Goal: Task Accomplishment & Management: Complete application form

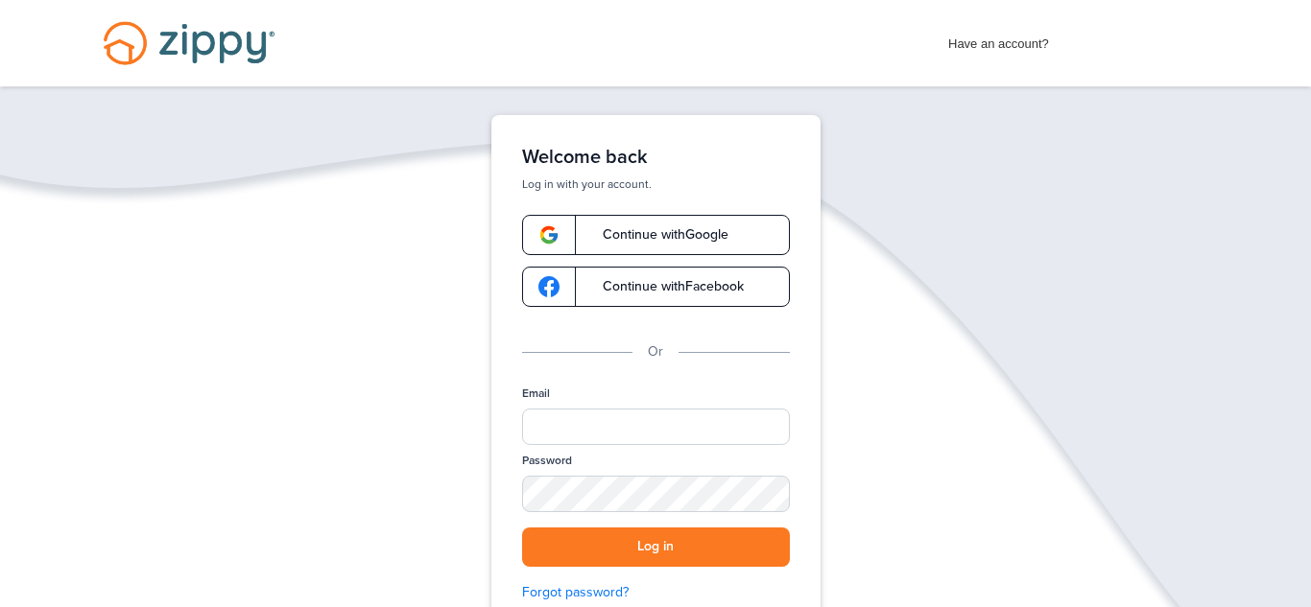
click at [632, 218] on link "Continue with Google" at bounding box center [656, 235] width 268 height 40
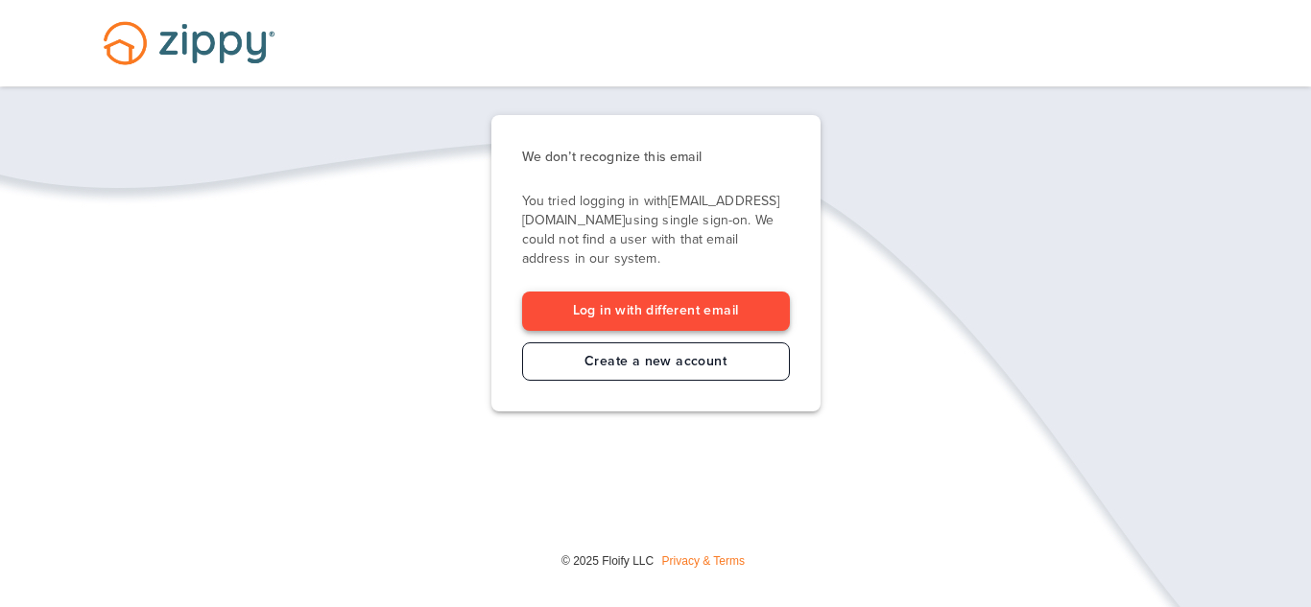
click at [676, 315] on link "Log in with different email" at bounding box center [656, 311] width 268 height 39
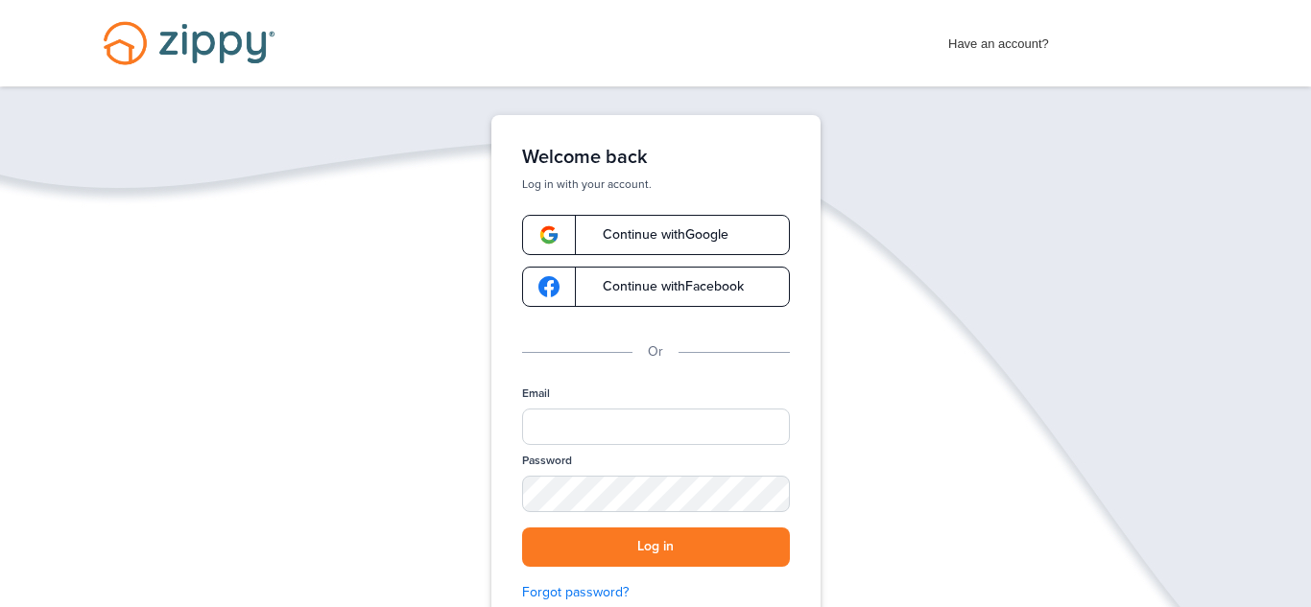
click at [592, 234] on span "Continue with Google" at bounding box center [655, 234] width 145 height 13
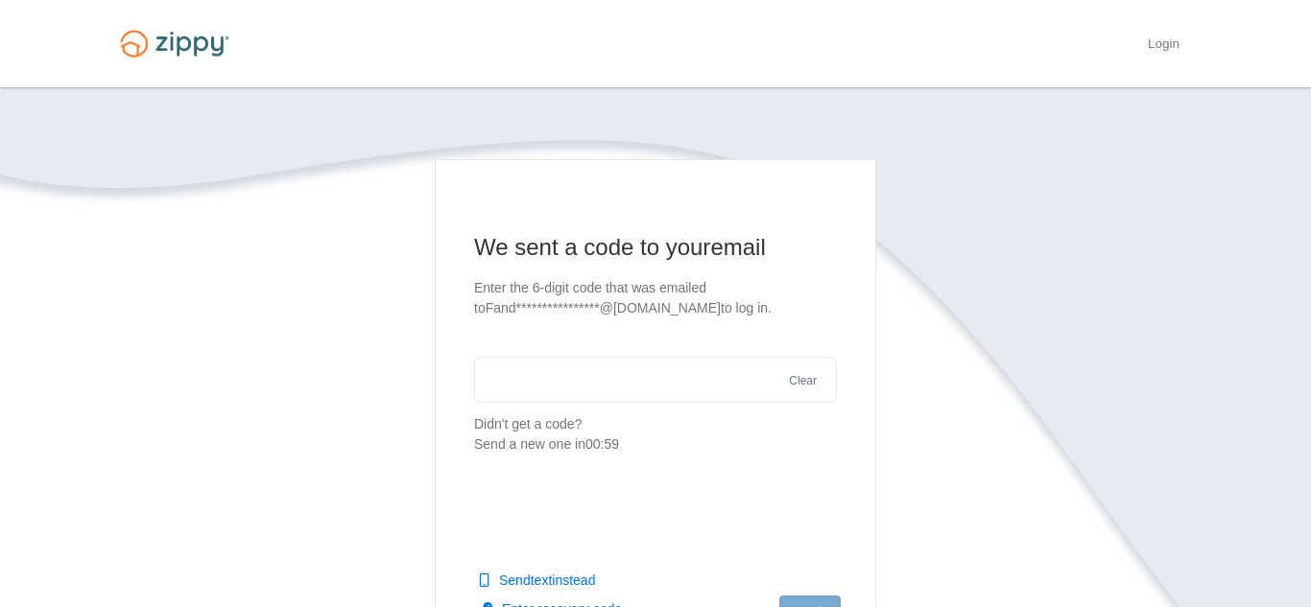
click at [618, 368] on input "text" at bounding box center [655, 380] width 363 height 46
type input "******"
click at [805, 602] on button "Log in" at bounding box center [809, 612] width 61 height 33
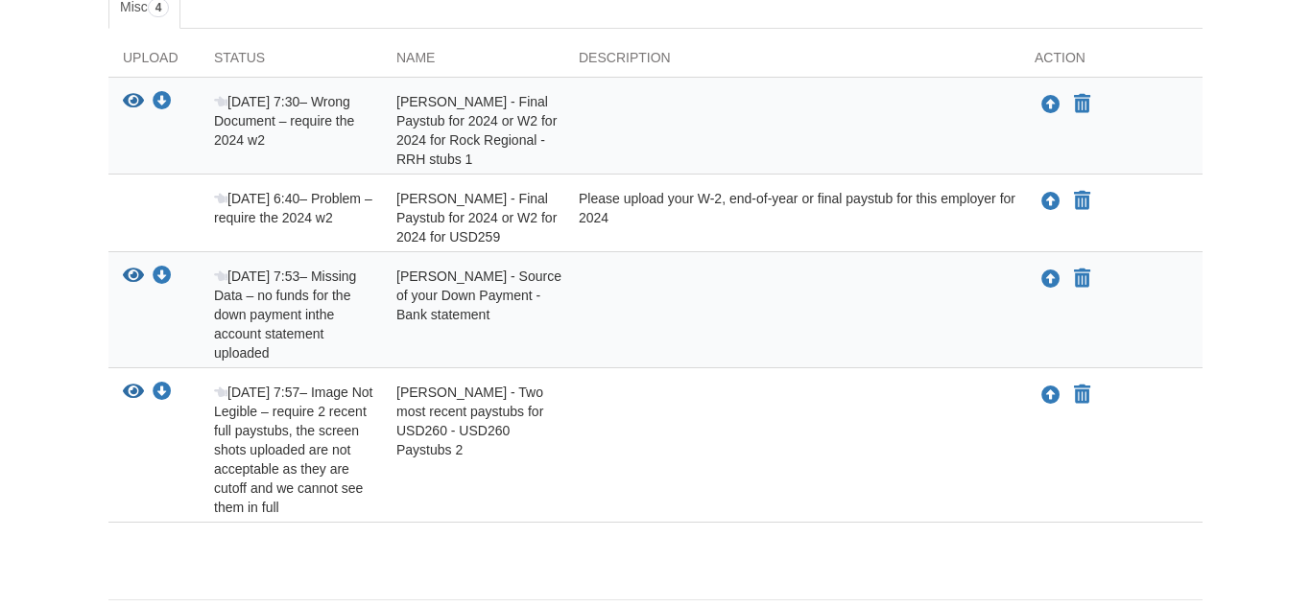
scroll to position [307, 0]
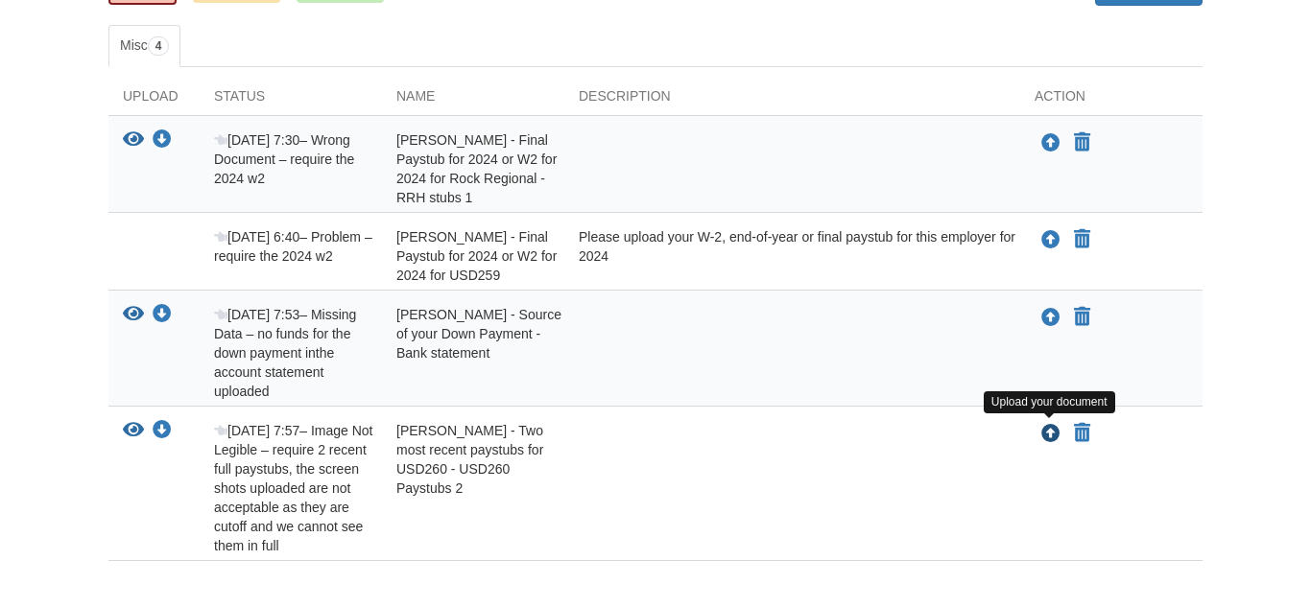
click at [1053, 440] on icon "Upload Angelica Hanks - Two most recent paystubs for USD260 - USD260 Paystubs 2" at bounding box center [1050, 434] width 19 height 19
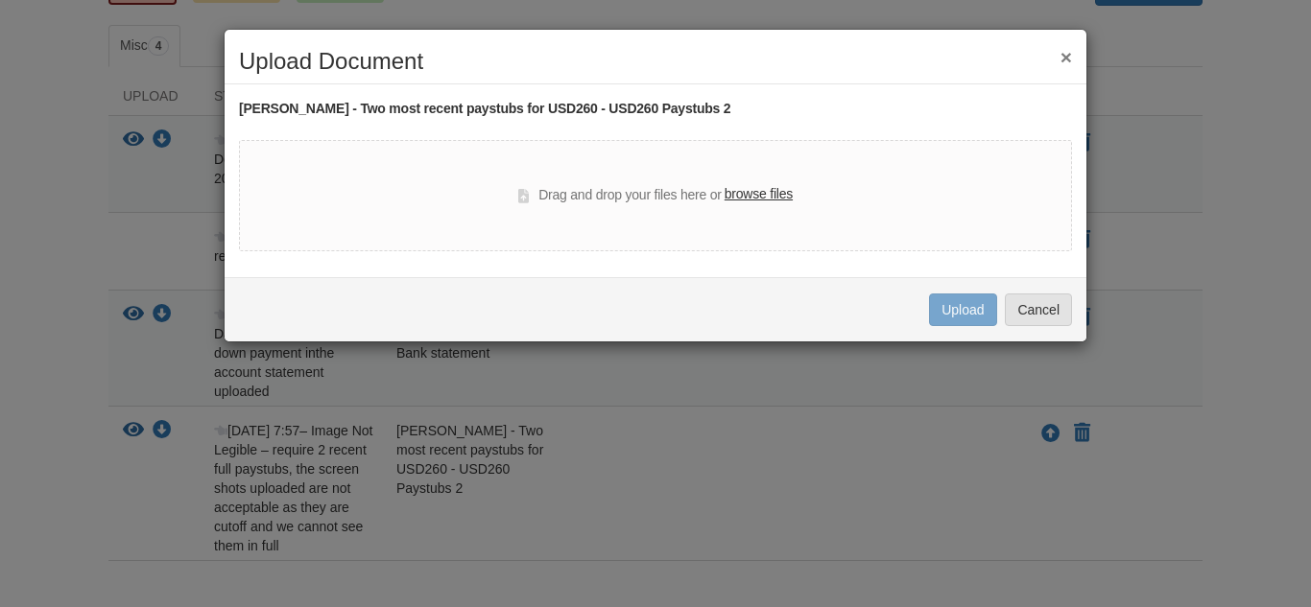
click at [741, 187] on label "browse files" at bounding box center [758, 194] width 68 height 21
click at [0, 0] on input "browse files" at bounding box center [0, 0] width 0 height 0
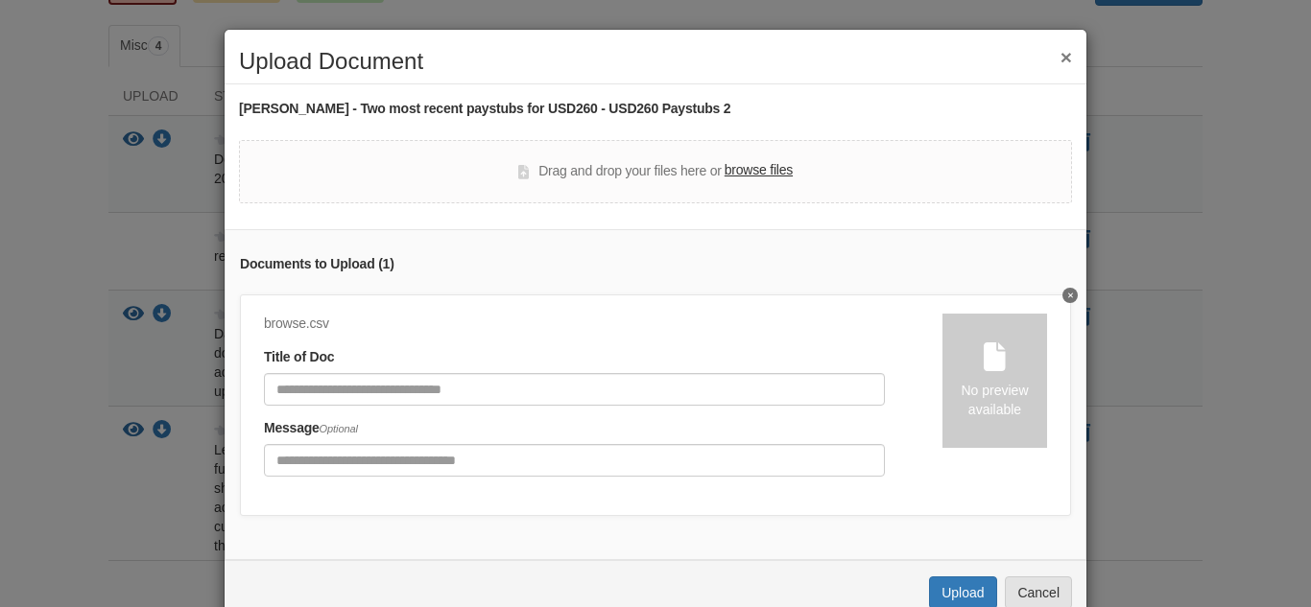
click at [755, 173] on label "browse files" at bounding box center [758, 170] width 68 height 21
click at [0, 0] on input "browse files" at bounding box center [0, 0] width 0 height 0
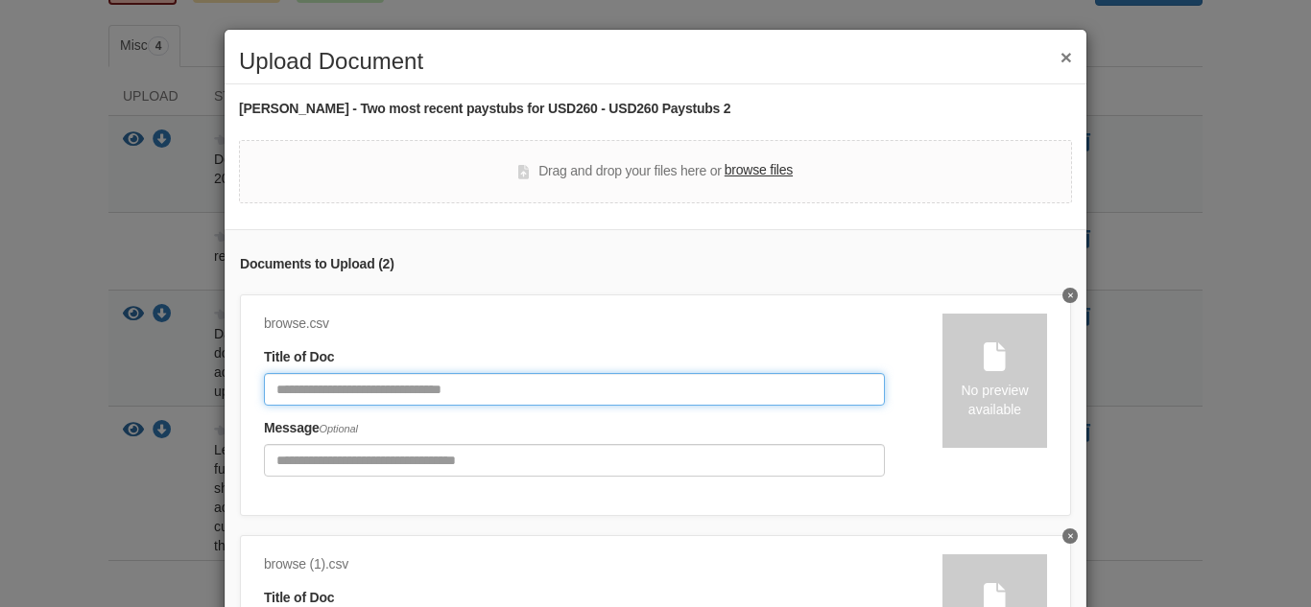
click at [369, 384] on input "Document Title" at bounding box center [574, 389] width 621 height 33
type input "**********"
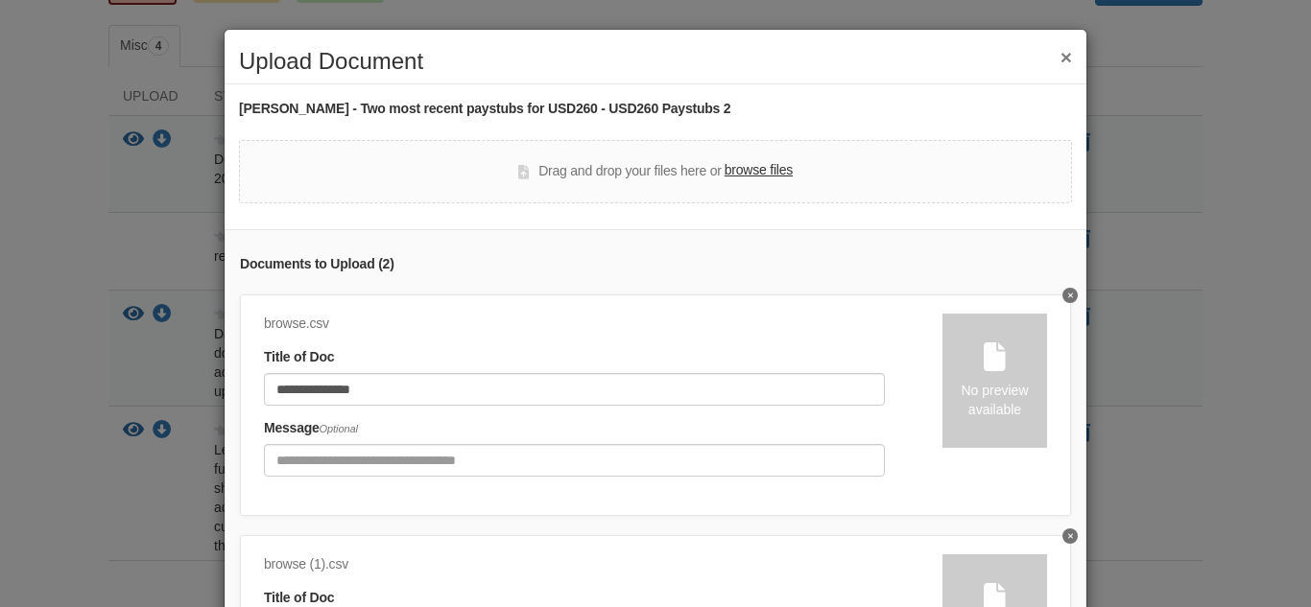
click at [320, 591] on label "Title of Doc" at bounding box center [299, 598] width 70 height 21
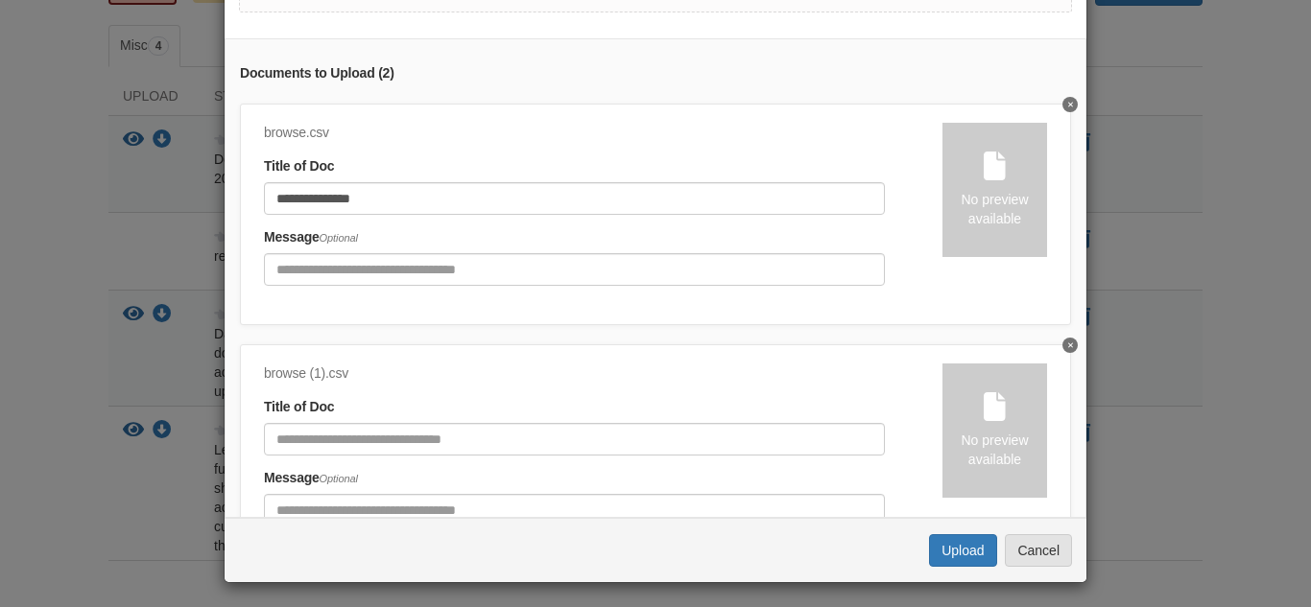
scroll to position [196, 0]
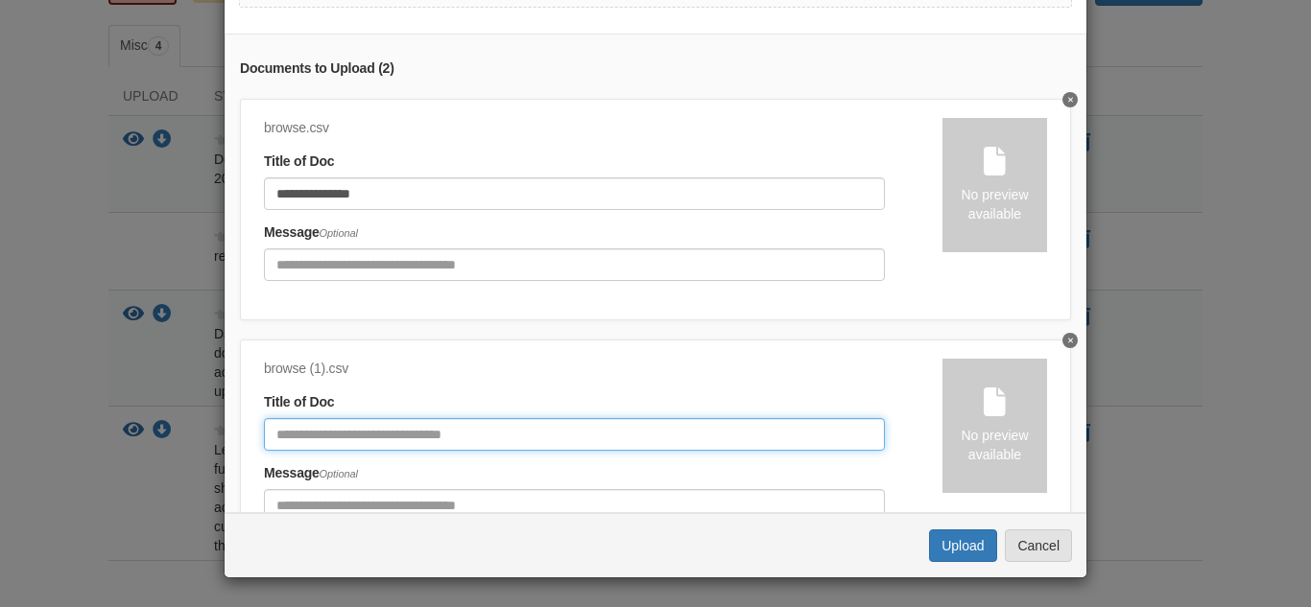
click at [312, 437] on input "Document Title" at bounding box center [574, 434] width 621 height 33
type input "**********"
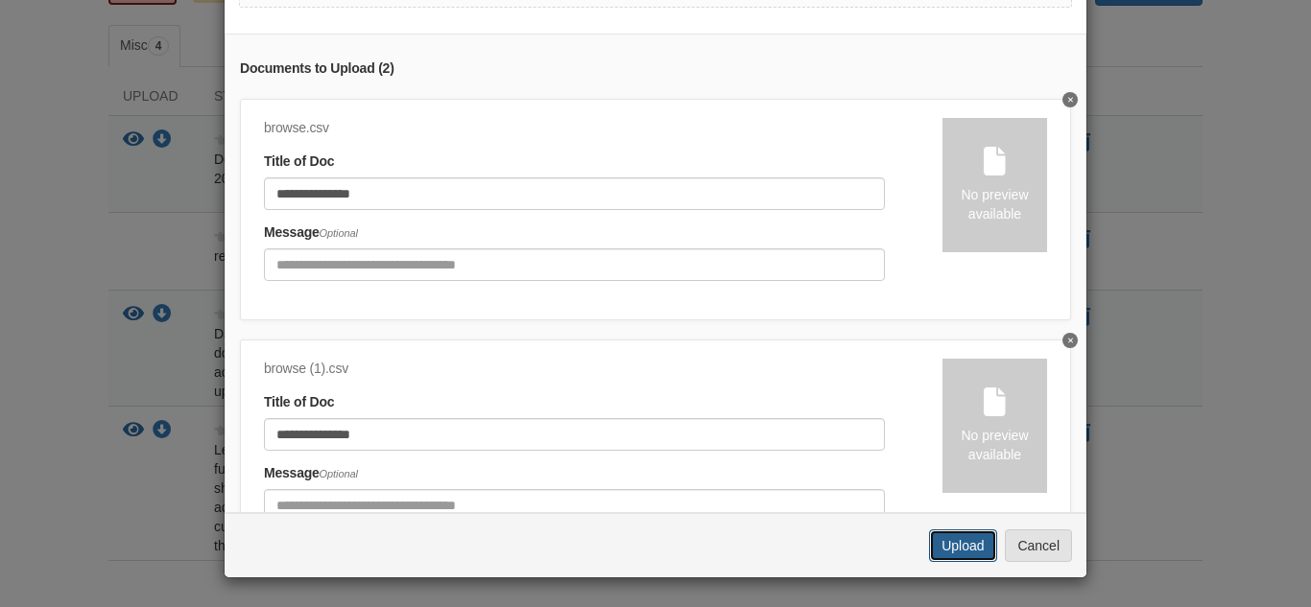
click at [943, 533] on button "Upload" at bounding box center [962, 546] width 67 height 33
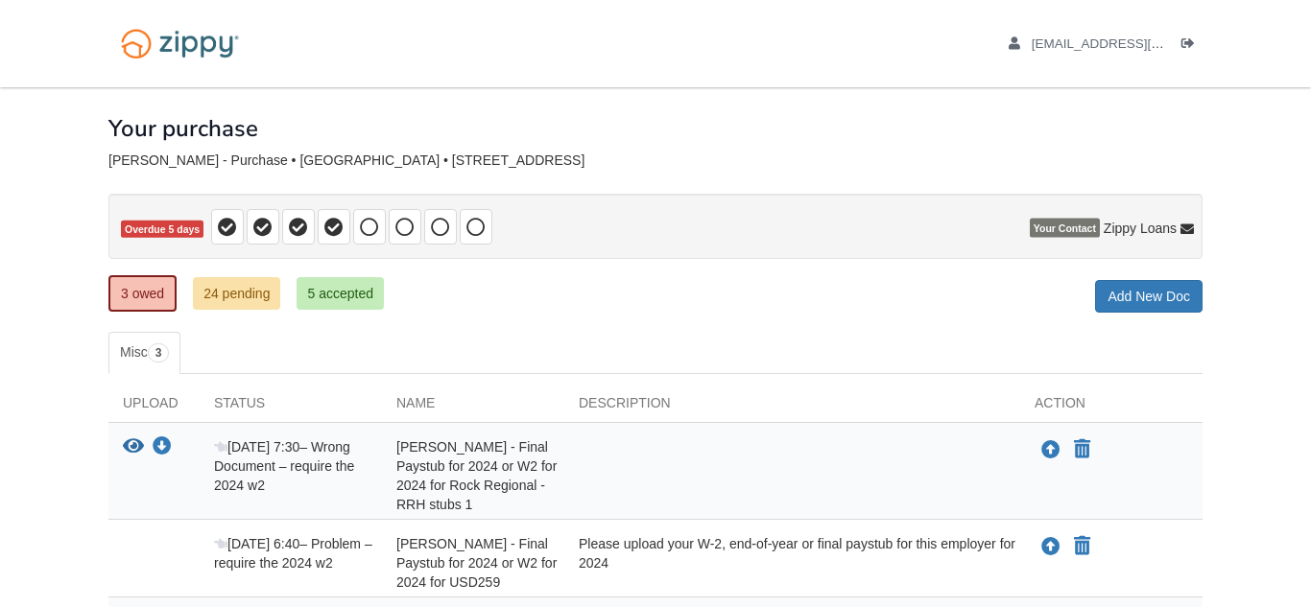
scroll to position [261, 0]
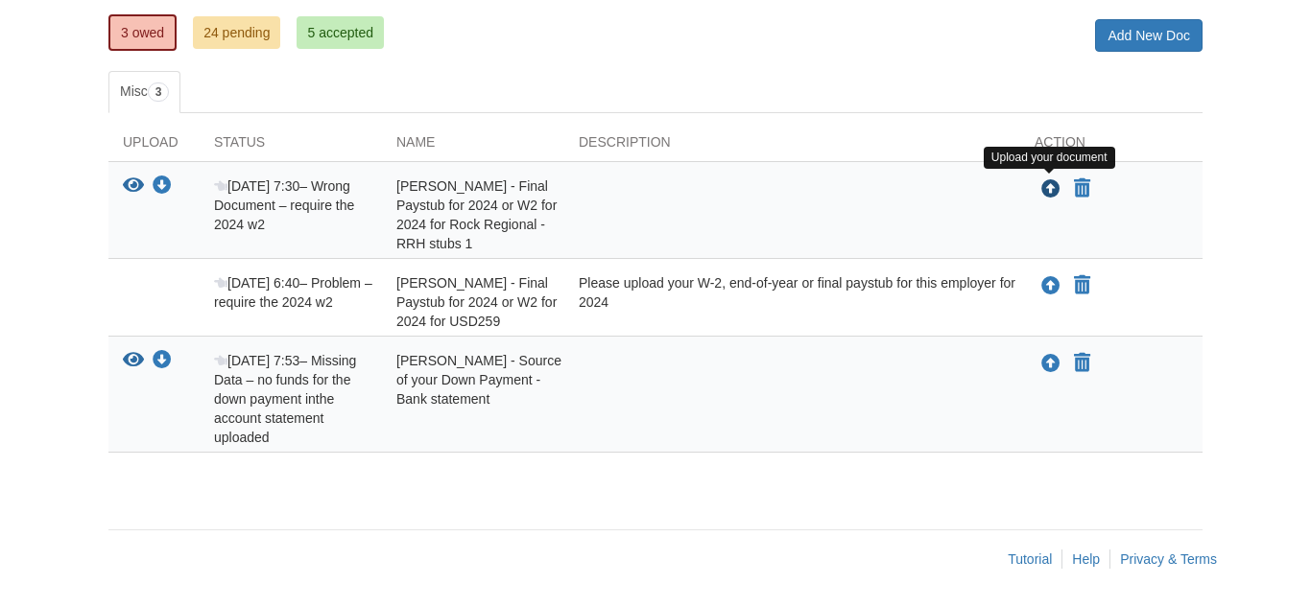
click at [1057, 182] on icon "Upload Angelica Hanks - Final Paystub for 2024 or W2 for 2024 for Rock Regional…" at bounding box center [1050, 189] width 19 height 19
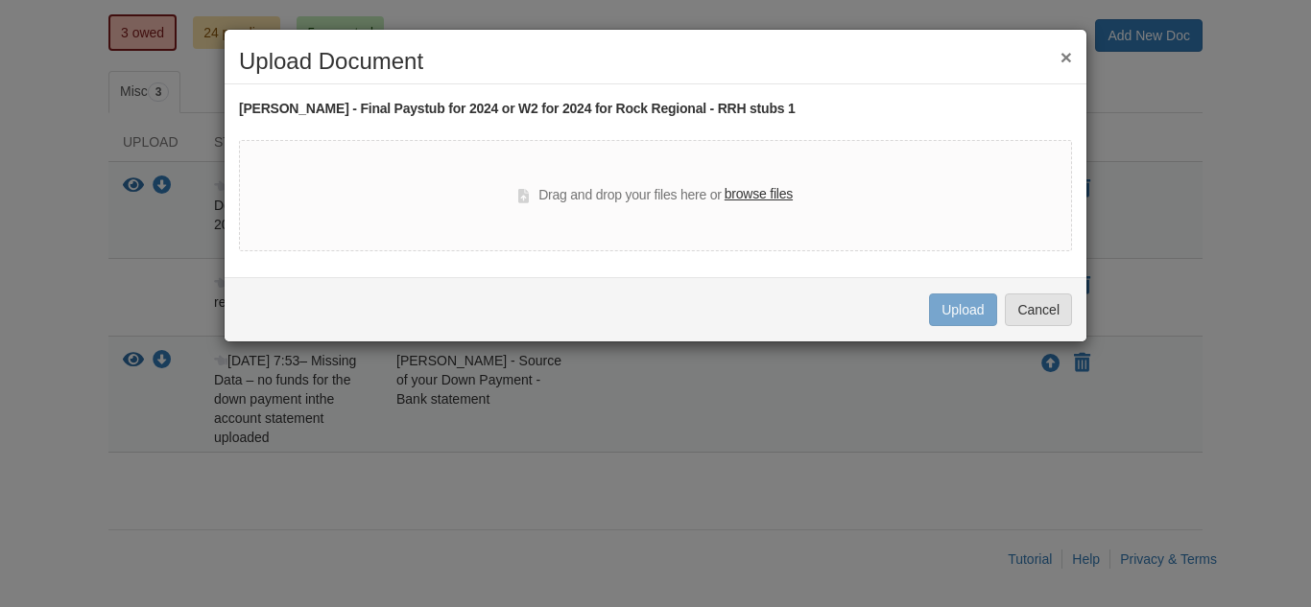
click at [766, 202] on label "browse files" at bounding box center [758, 194] width 68 height 21
click at [0, 0] on input "browse files" at bounding box center [0, 0] width 0 height 0
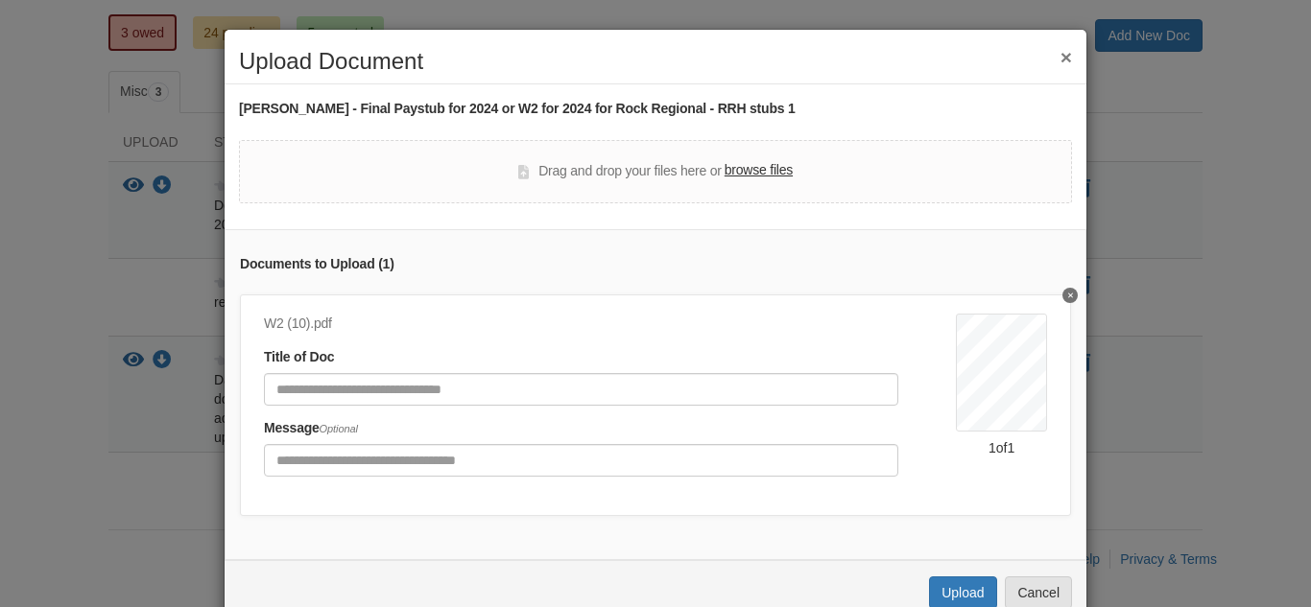
click at [374, 408] on div "W2 (10).pdf Title of Doc Message Optional" at bounding box center [610, 402] width 692 height 176
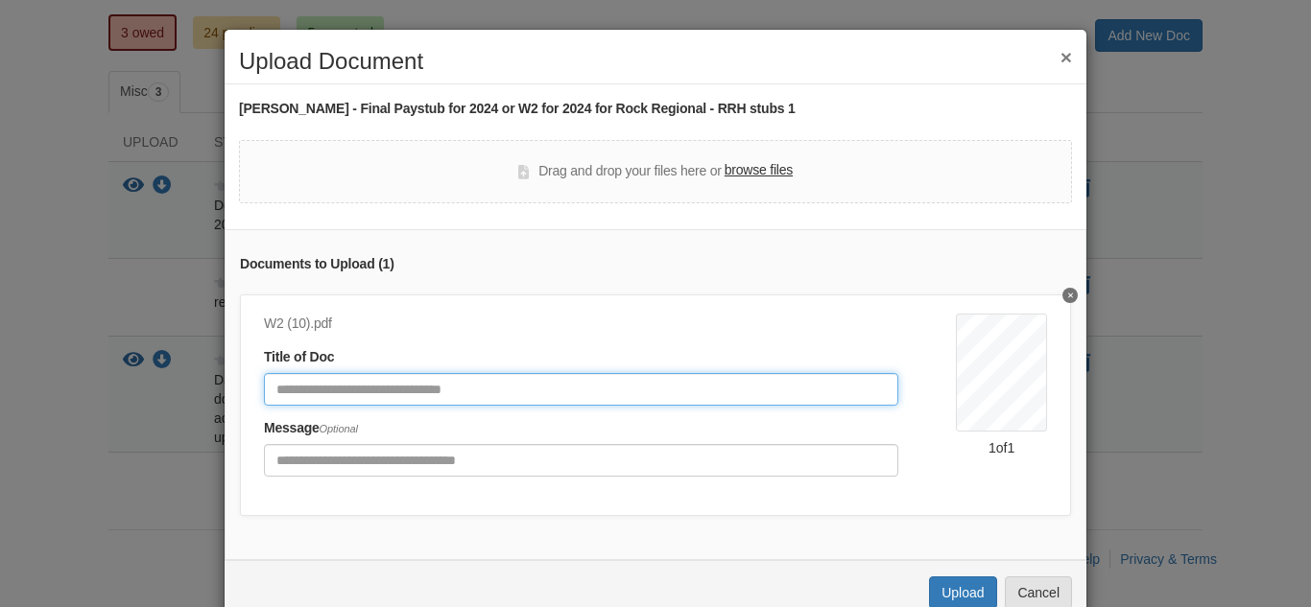
click at [405, 393] on input "Document Title" at bounding box center [581, 389] width 634 height 33
type input "******"
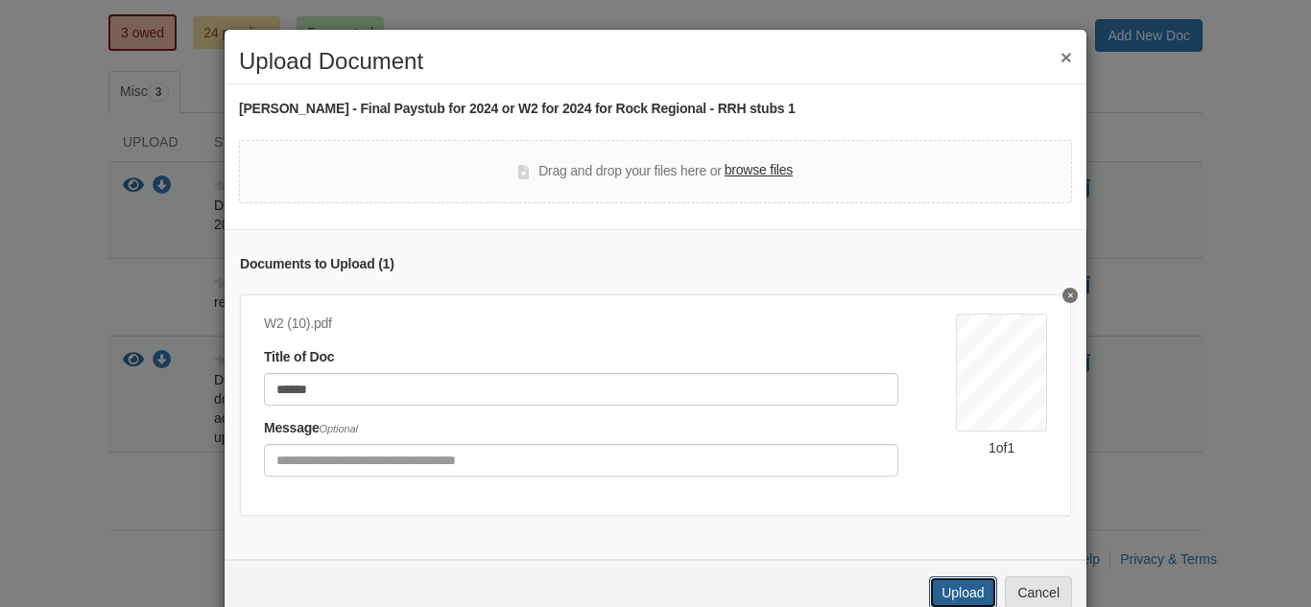
click at [963, 599] on button "Upload" at bounding box center [962, 593] width 67 height 33
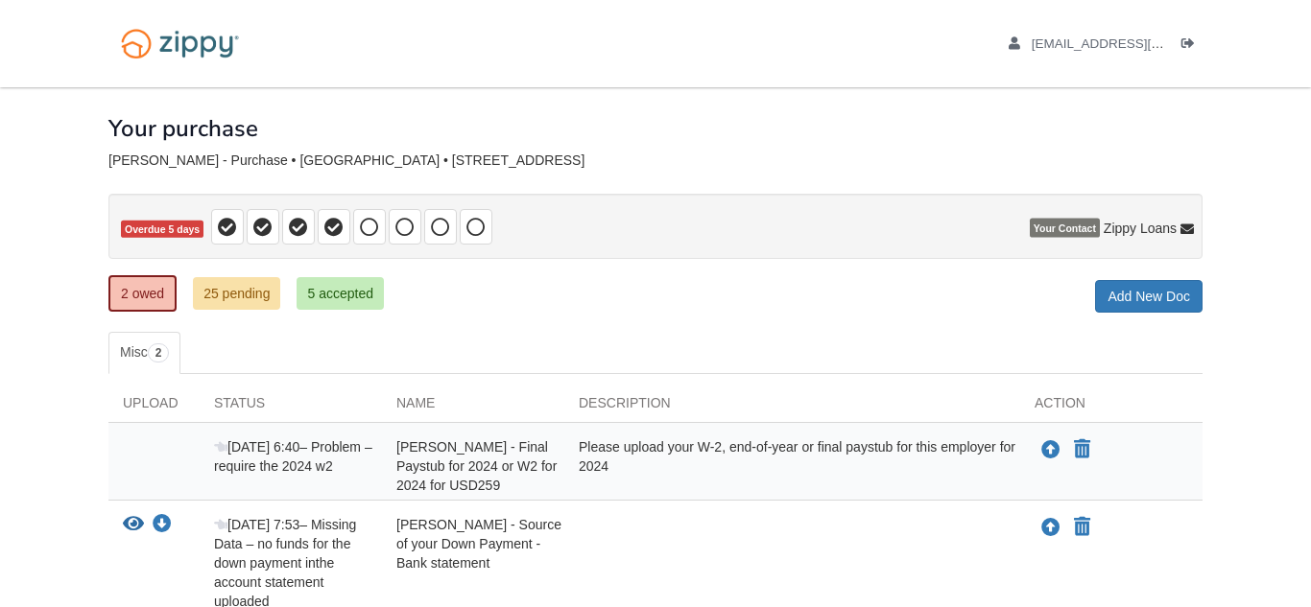
scroll to position [164, 0]
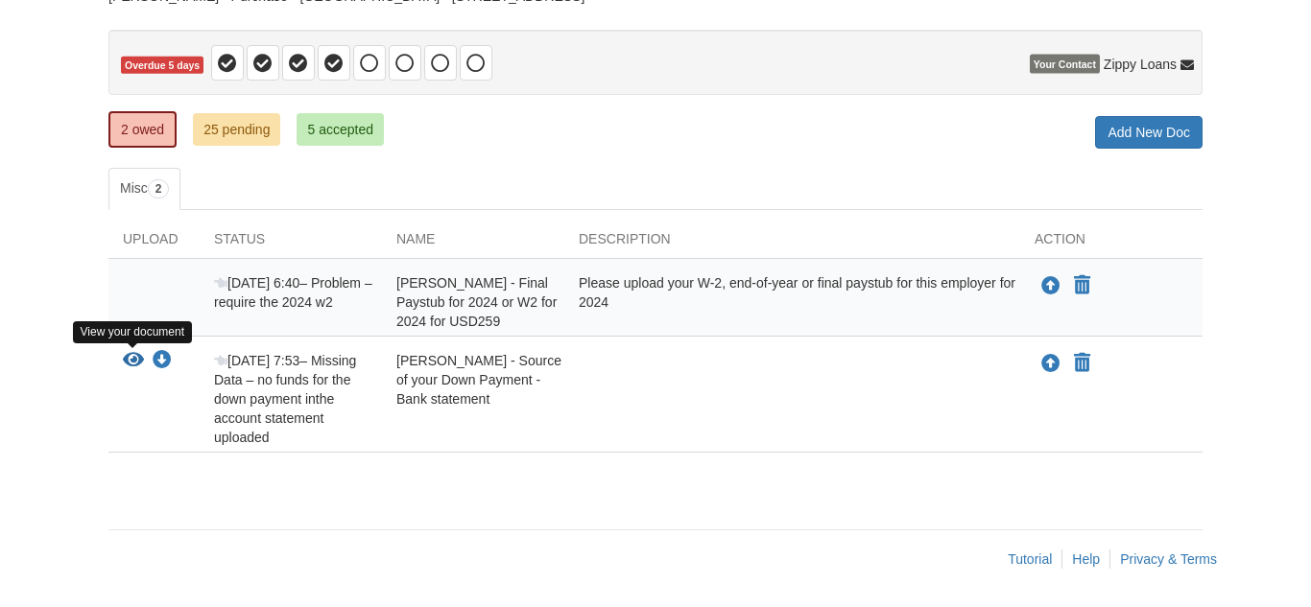
click at [141, 369] on icon "View Angelica Hanks - Source of your Down Payment - Bank statement" at bounding box center [133, 360] width 21 height 19
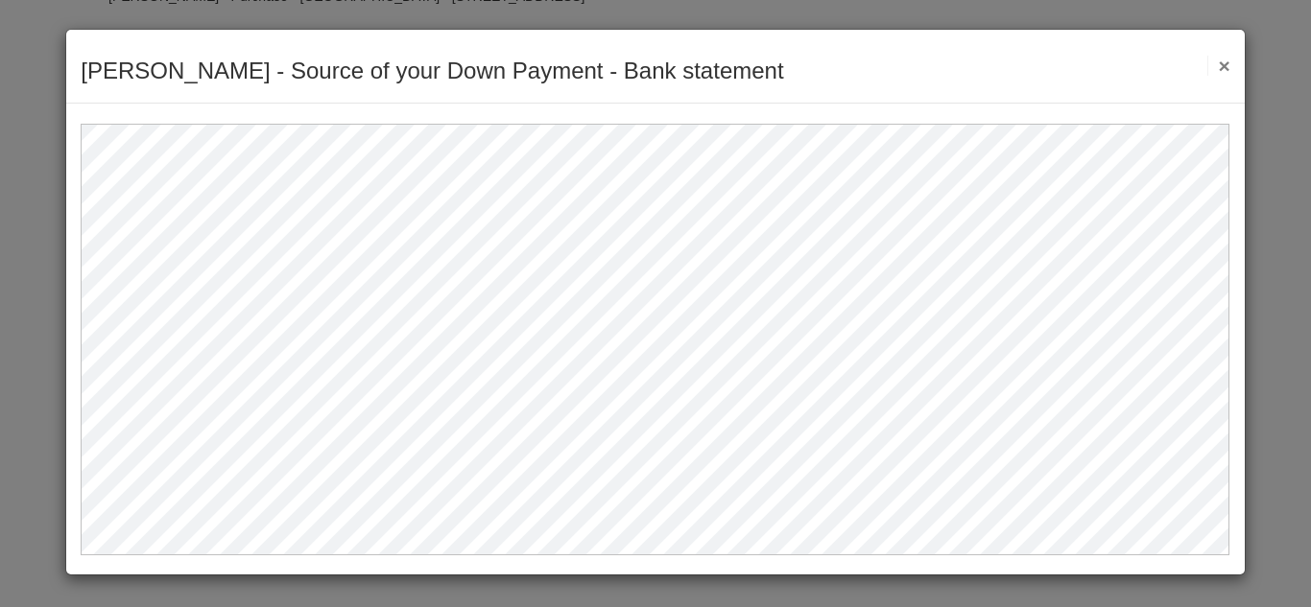
click at [1225, 69] on button "×" at bounding box center [1218, 66] width 22 height 20
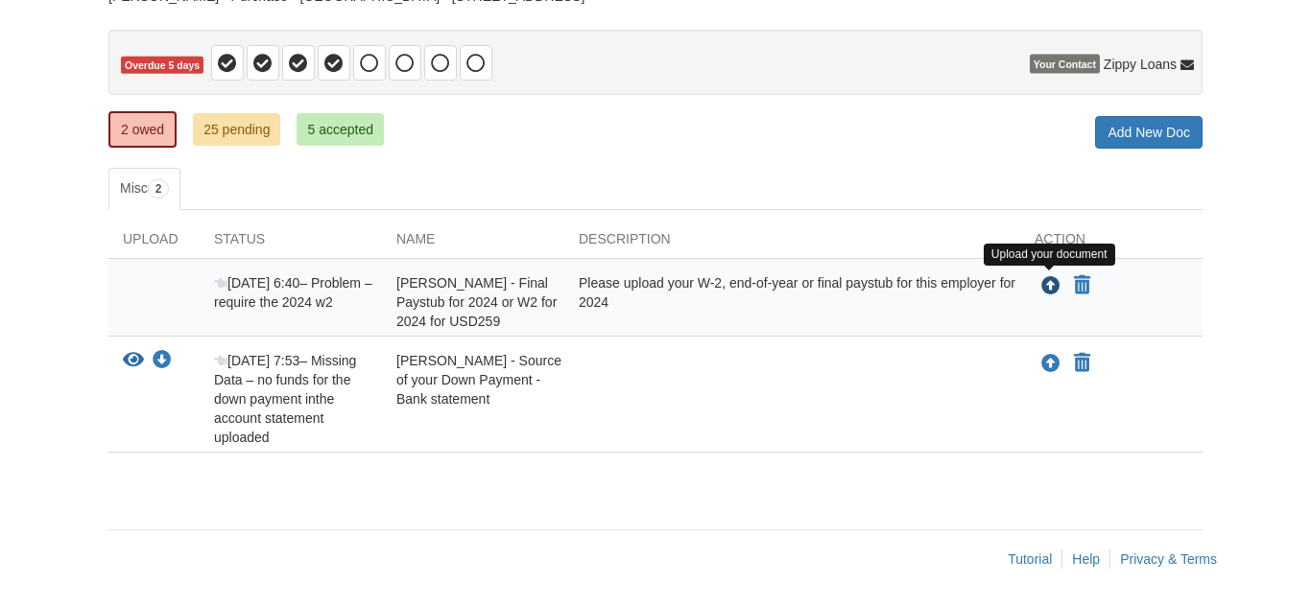
click at [1055, 292] on icon "Upload Angelica Hanks - Final Paystub for 2024 or W2 for 2024 for USD259" at bounding box center [1050, 286] width 19 height 19
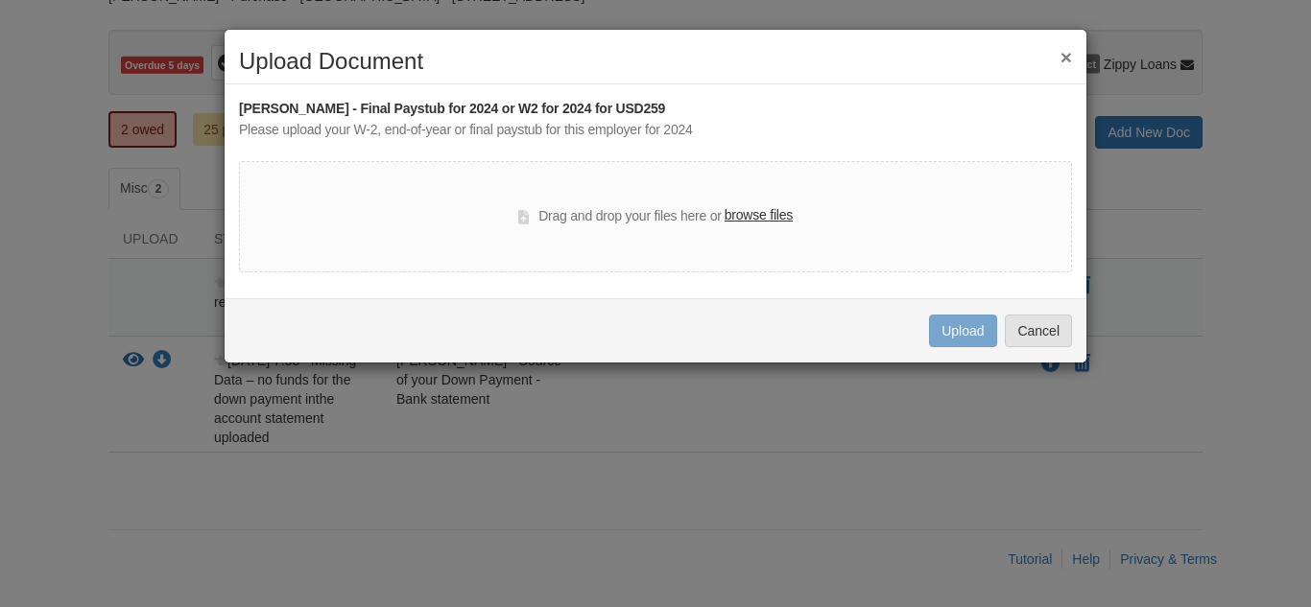
click at [747, 220] on label "browse files" at bounding box center [758, 215] width 68 height 21
click at [0, 0] on input "browse files" at bounding box center [0, 0] width 0 height 0
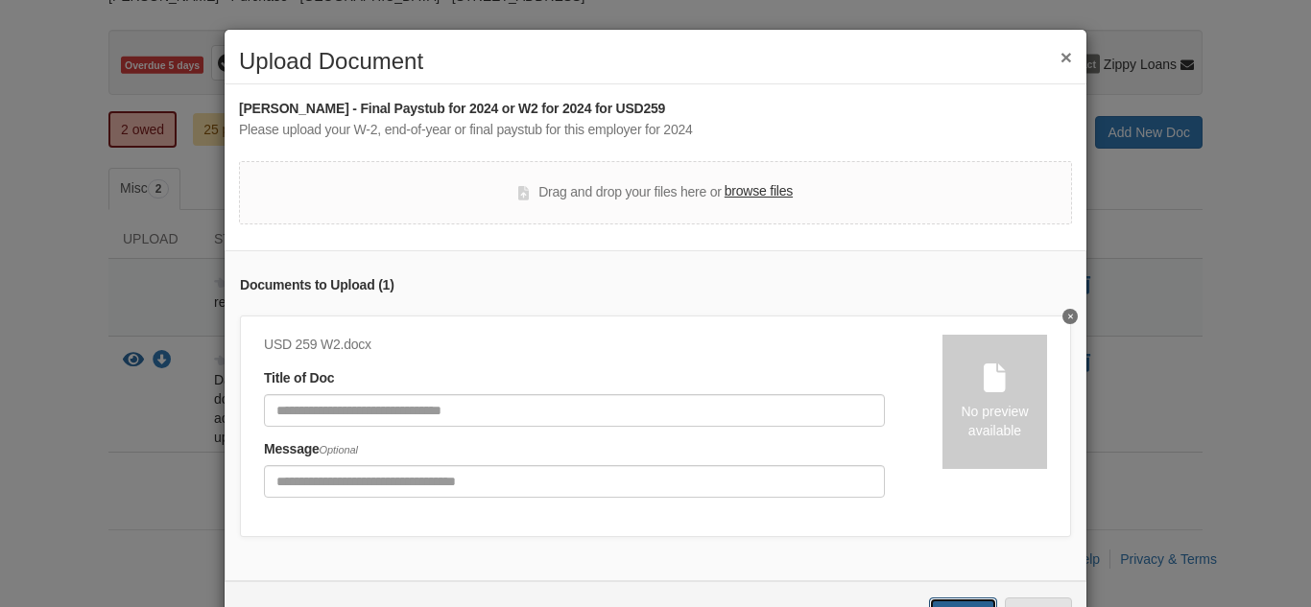
click at [967, 600] on button "Upload" at bounding box center [962, 614] width 67 height 33
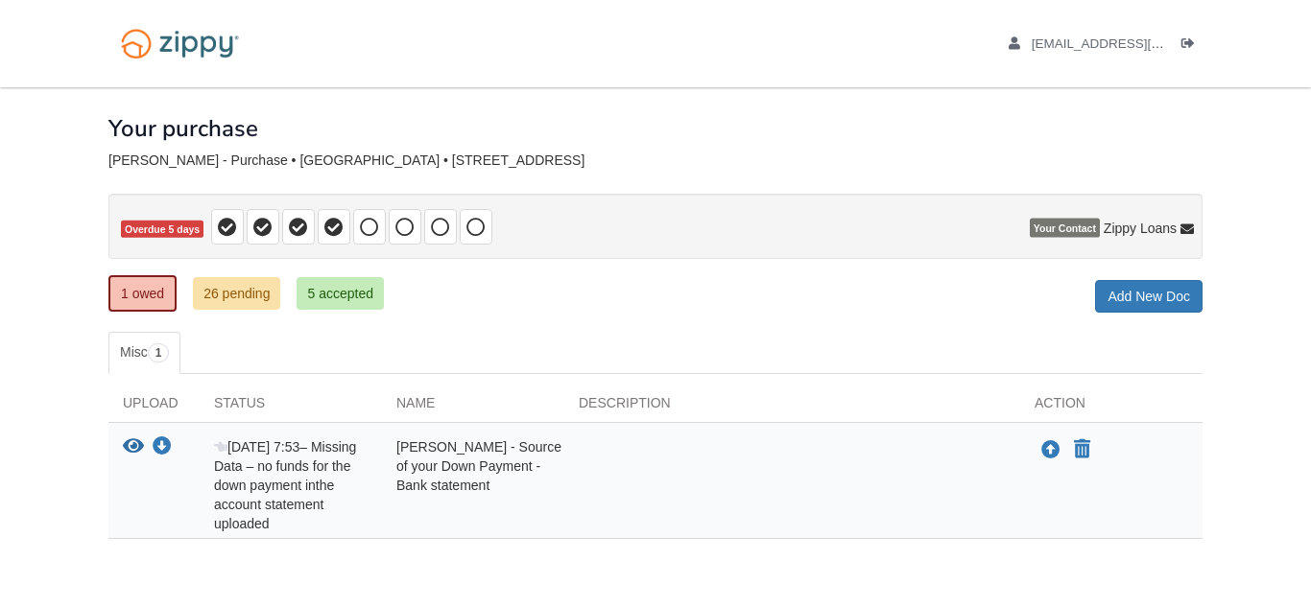
scroll to position [86, 0]
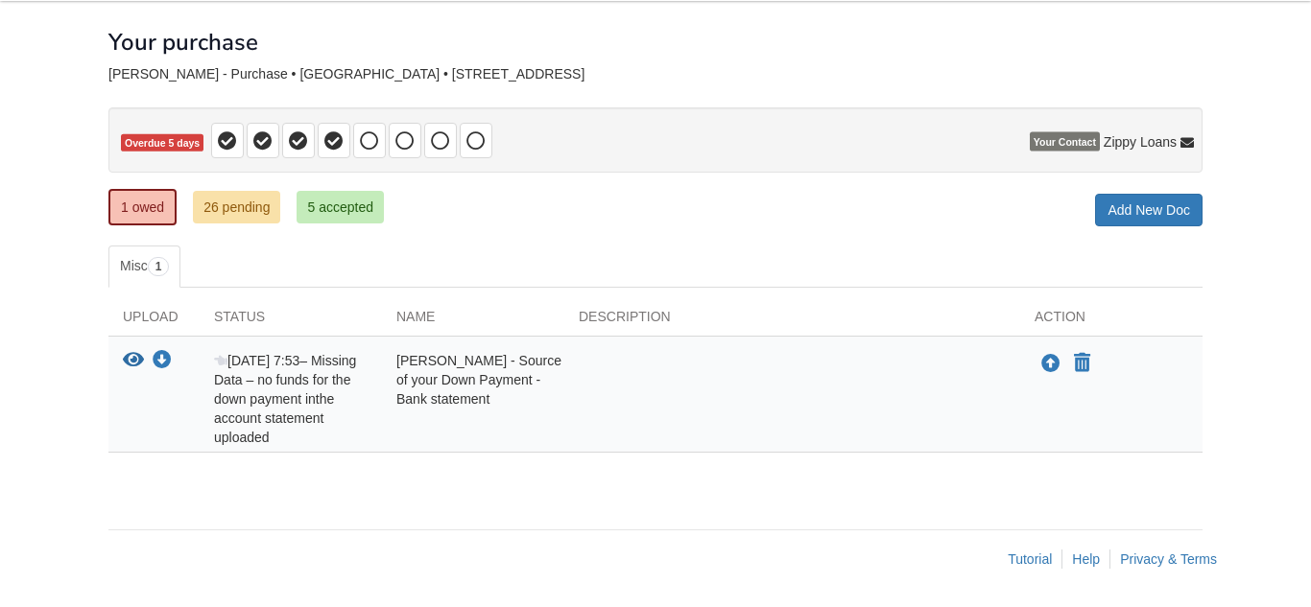
scroll to position [86, 0]
click at [148, 201] on link "1 owed" at bounding box center [142, 207] width 68 height 36
